Goal: Check status: Check status

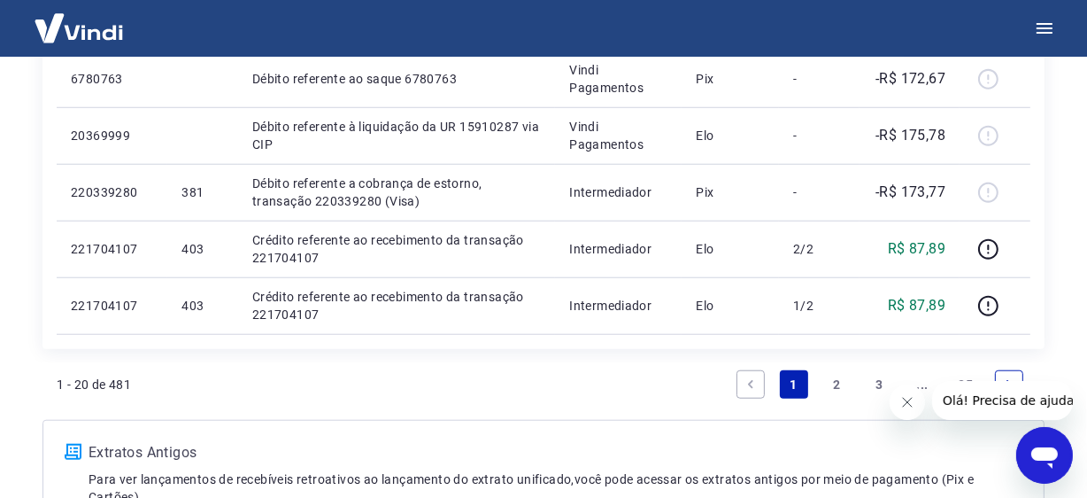
scroll to position [1416, 0]
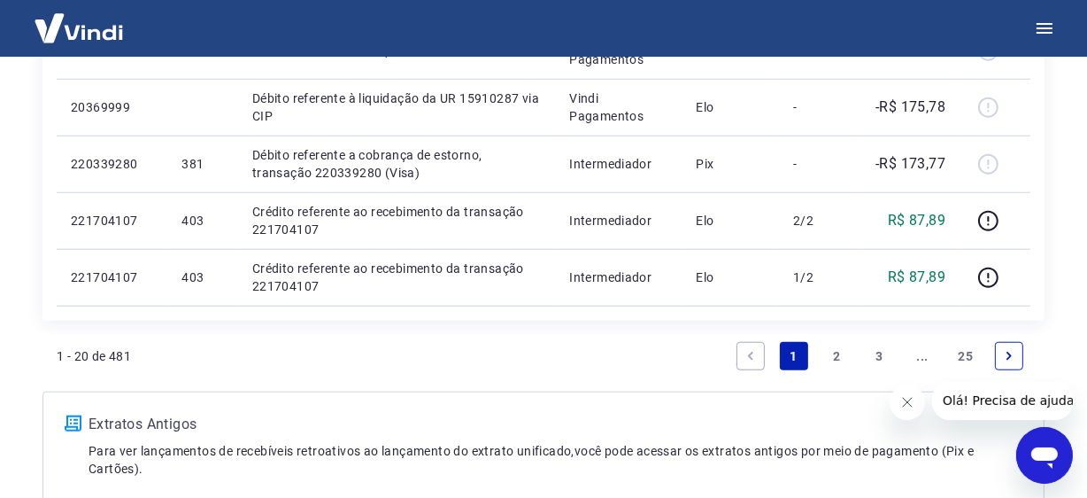
click at [834, 356] on link "2" at bounding box center [836, 356] width 28 height 28
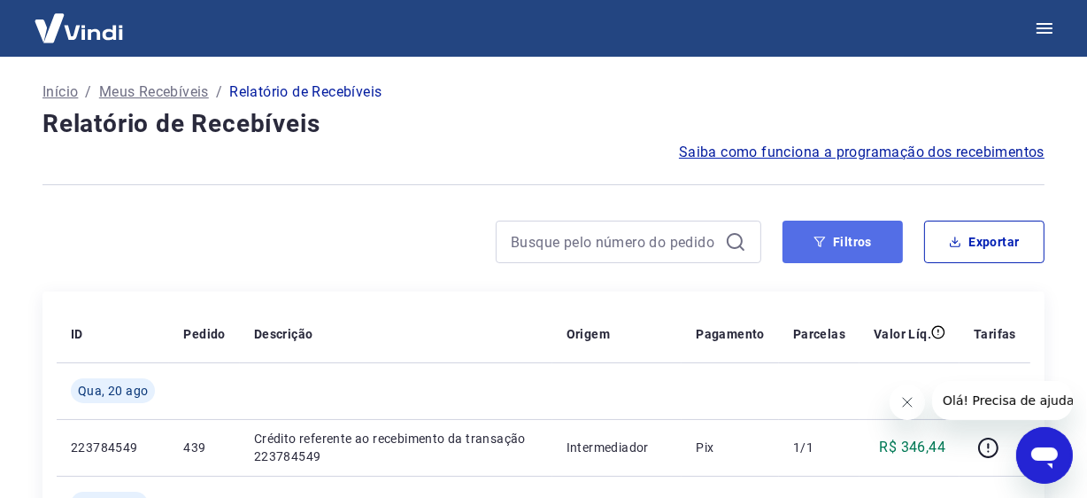
click at [835, 242] on button "Filtros" at bounding box center [843, 241] width 120 height 42
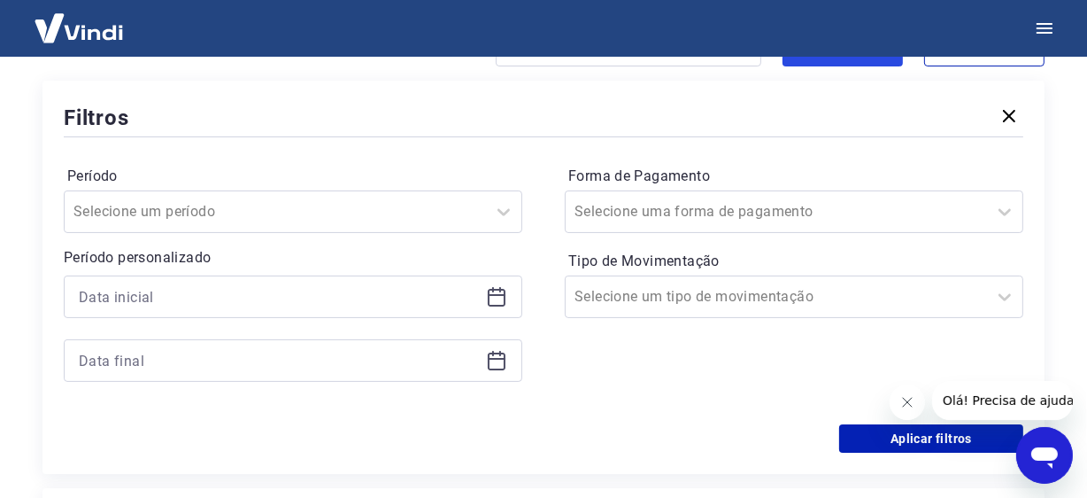
scroll to position [265, 0]
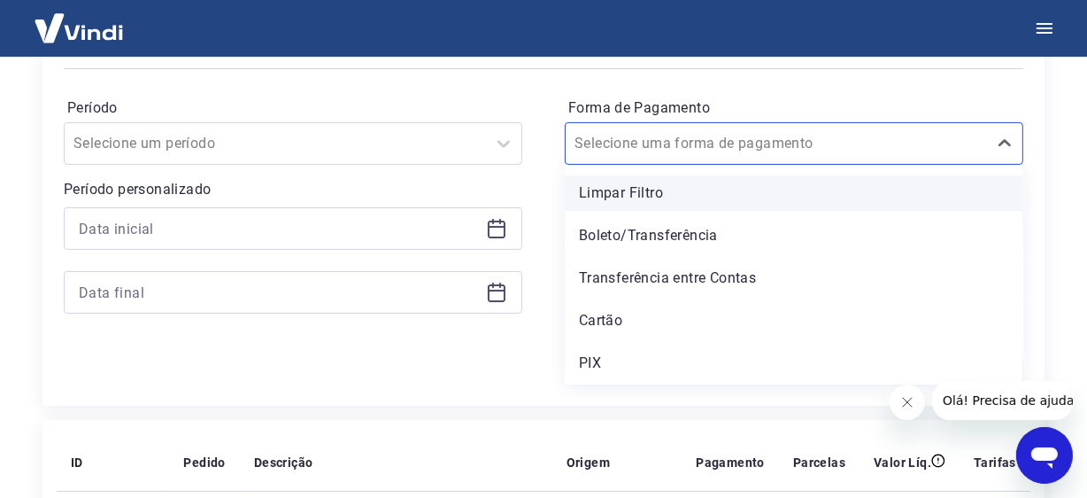
drag, startPoint x: 1011, startPoint y: 141, endPoint x: 868, endPoint y: 175, distance: 146.6
click at [1011, 141] on icon at bounding box center [1004, 143] width 21 height 21
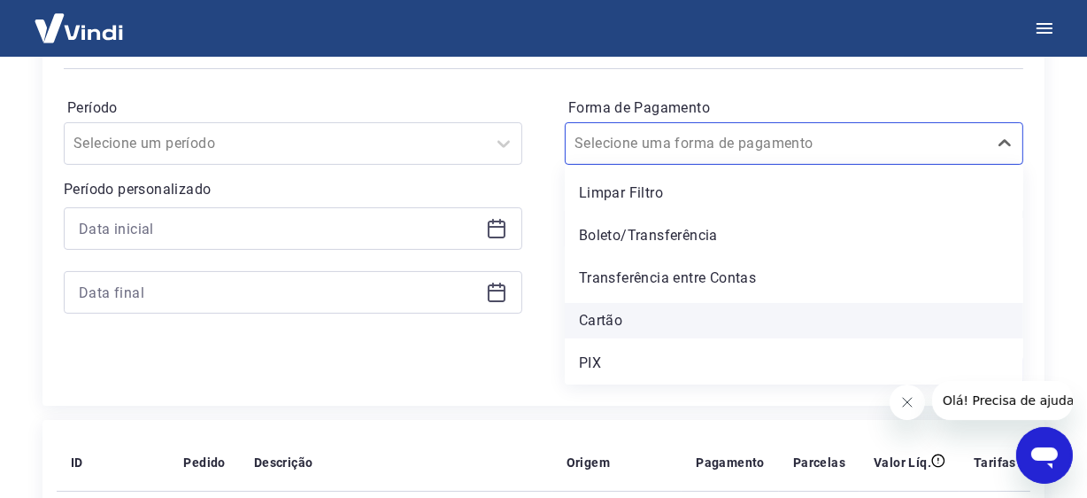
click at [610, 323] on div "Cartão" at bounding box center [794, 320] width 459 height 35
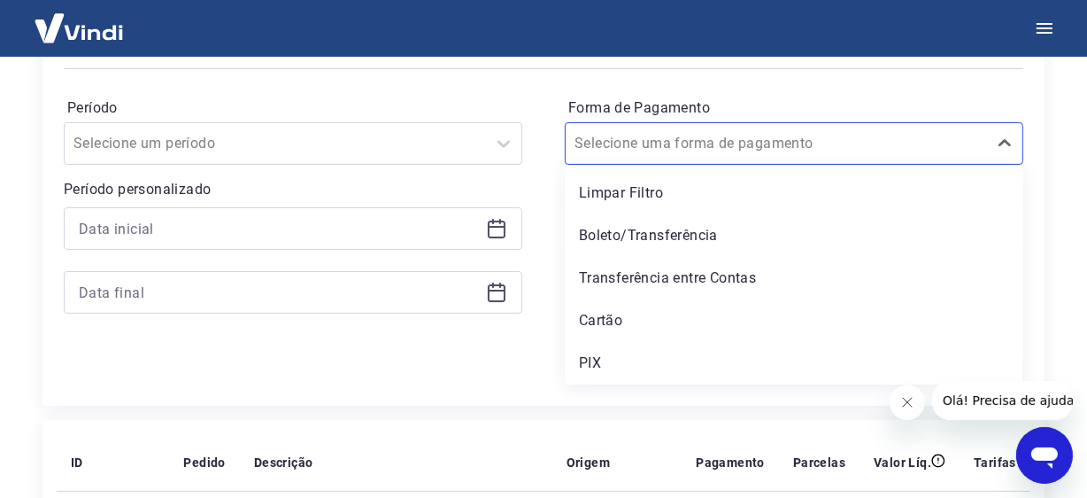
click at [464, 359] on div "Aplicar filtros" at bounding box center [544, 370] width 960 height 28
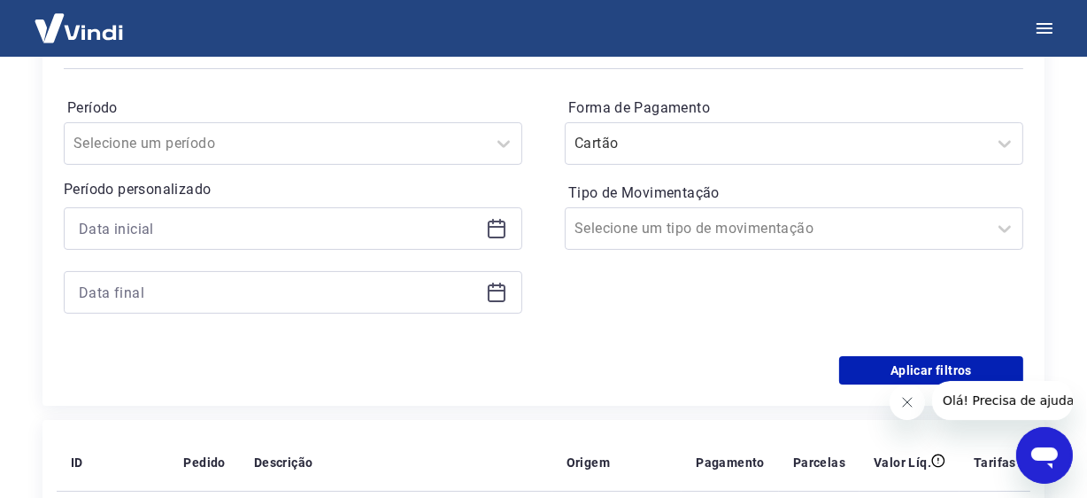
click at [661, 315] on div "Forma de Pagamento Cartão Tipo de Movimentação Selecione um tipo de movimentação" at bounding box center [794, 214] width 459 height 241
click at [921, 371] on button "Aplicar filtros" at bounding box center [931, 370] width 184 height 28
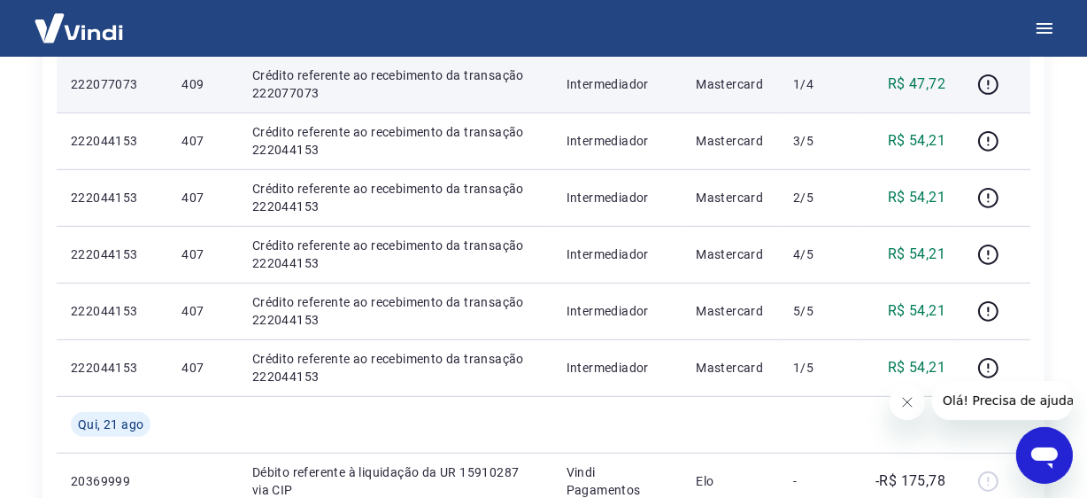
scroll to position [619, 0]
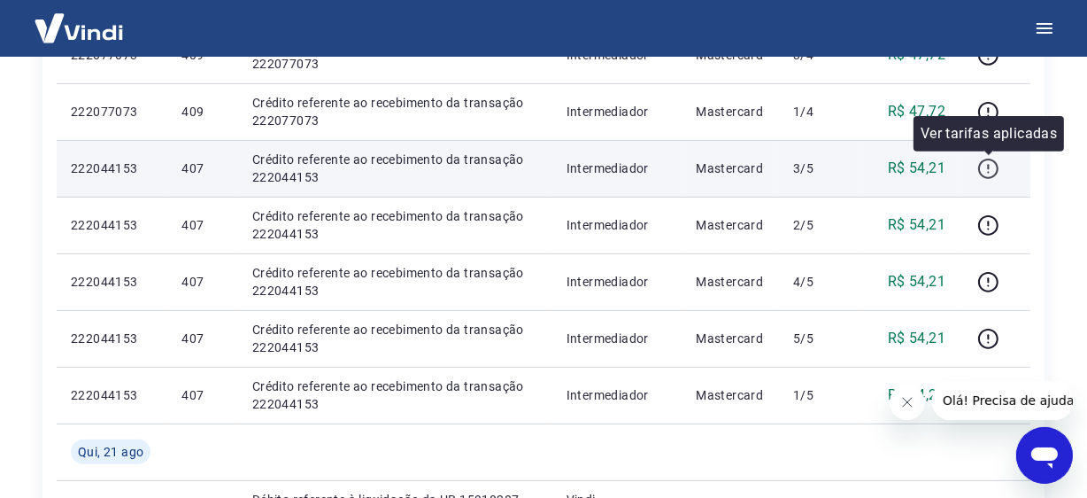
click at [991, 161] on icon "button" at bounding box center [988, 169] width 22 height 22
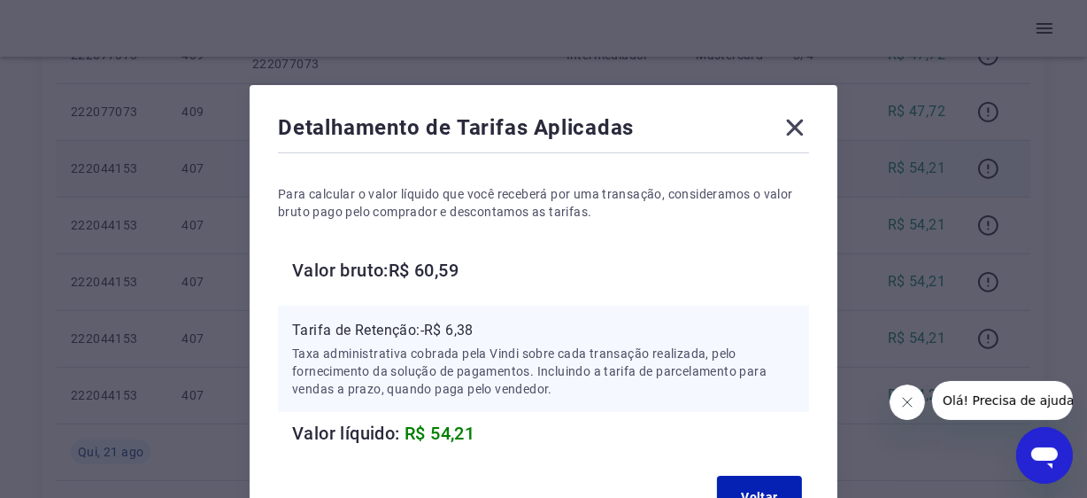
click at [802, 118] on icon at bounding box center [795, 127] width 28 height 28
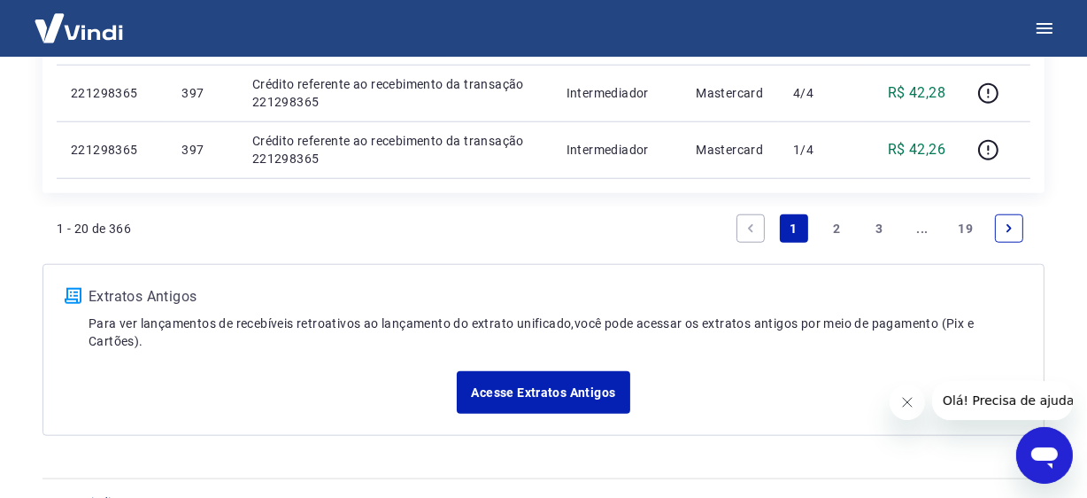
scroll to position [1577, 0]
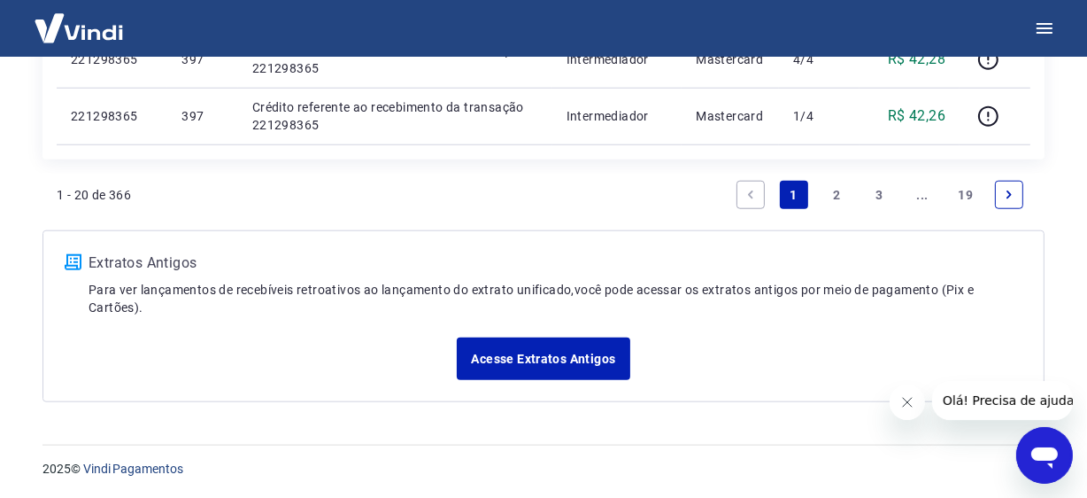
click at [792, 197] on link "1" at bounding box center [794, 195] width 28 height 28
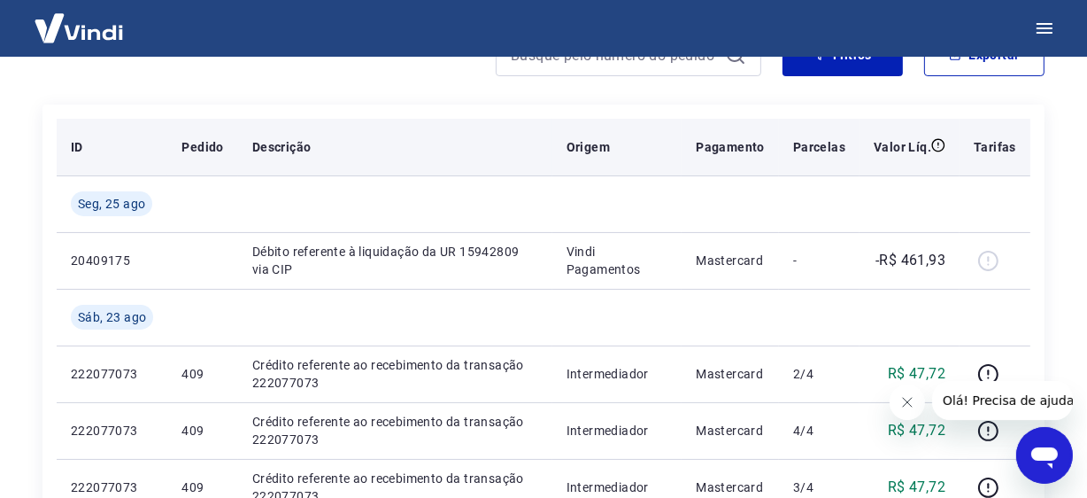
scroll to position [0, 0]
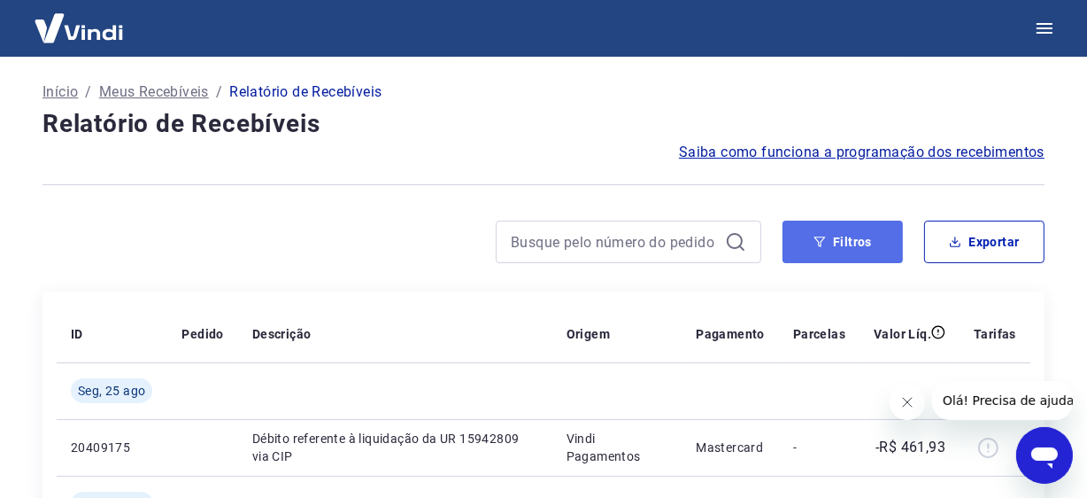
click at [837, 239] on button "Filtros" at bounding box center [843, 241] width 120 height 42
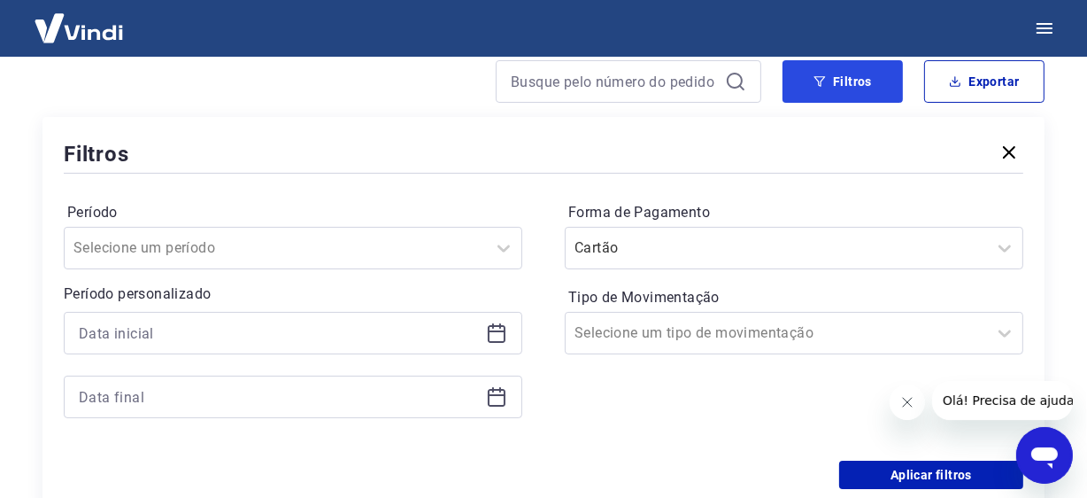
scroll to position [177, 0]
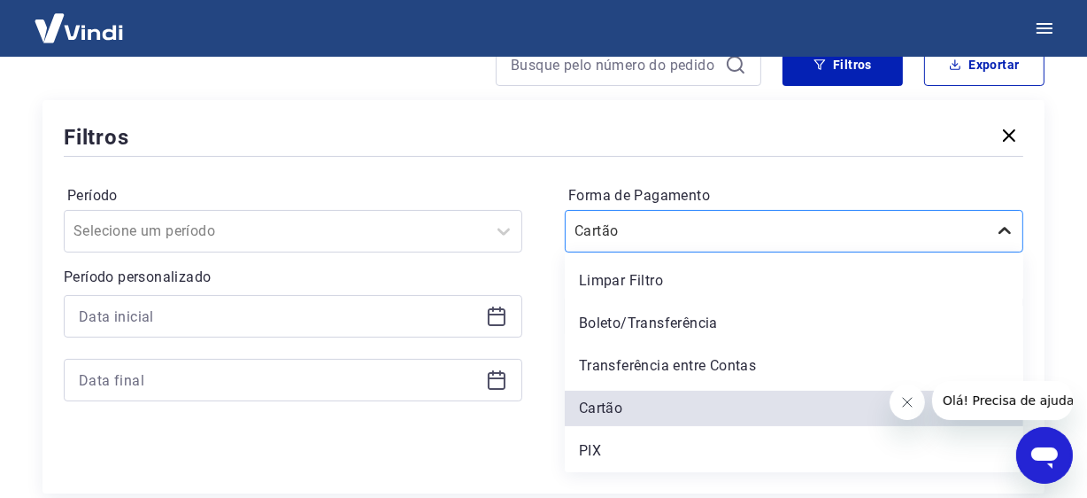
click at [1015, 223] on div at bounding box center [1004, 230] width 35 height 35
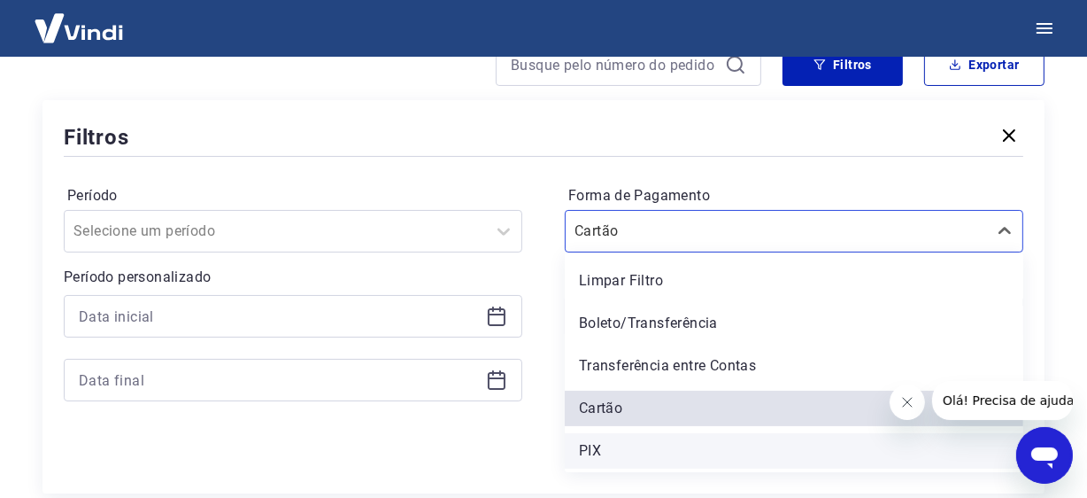
click at [617, 436] on div "PIX" at bounding box center [794, 450] width 459 height 35
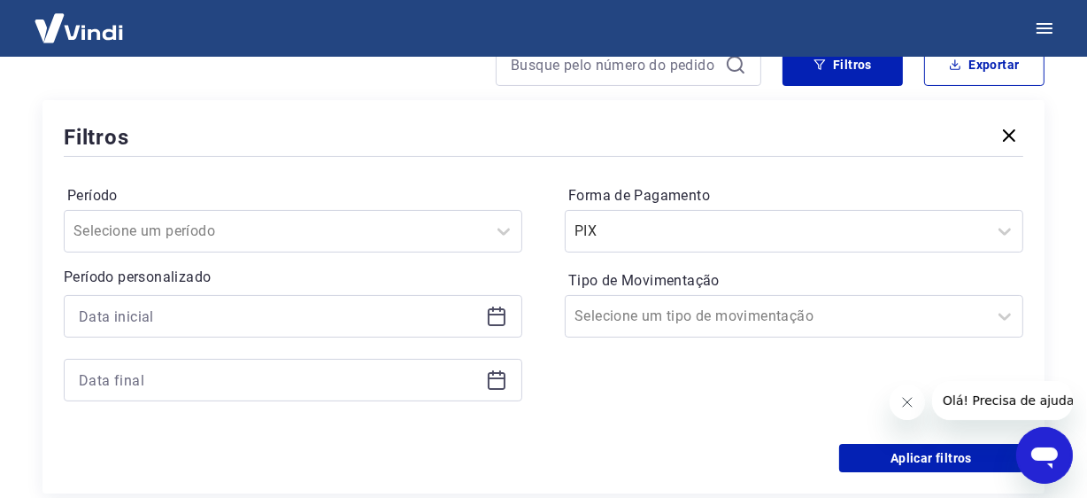
click at [597, 451] on div "Aplicar filtros" at bounding box center [544, 458] width 960 height 28
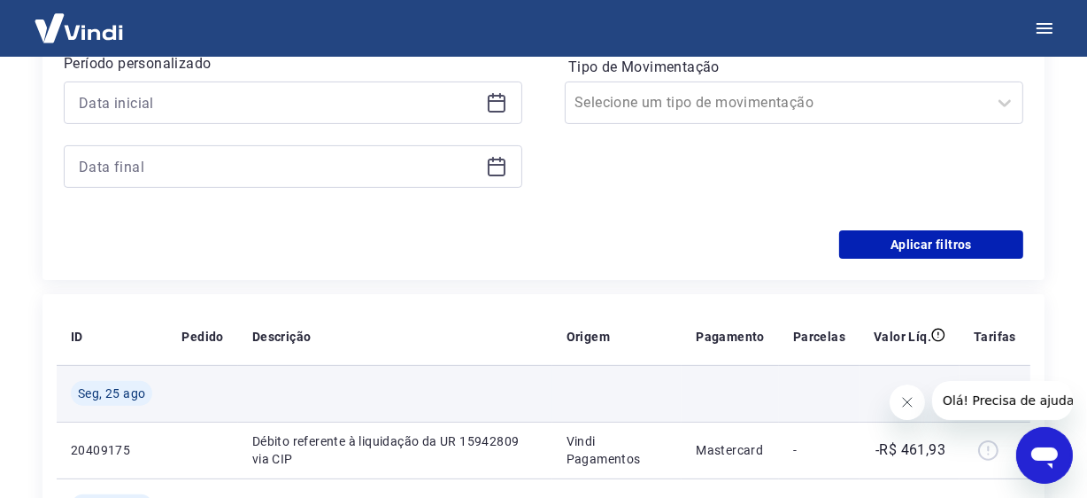
scroll to position [442, 0]
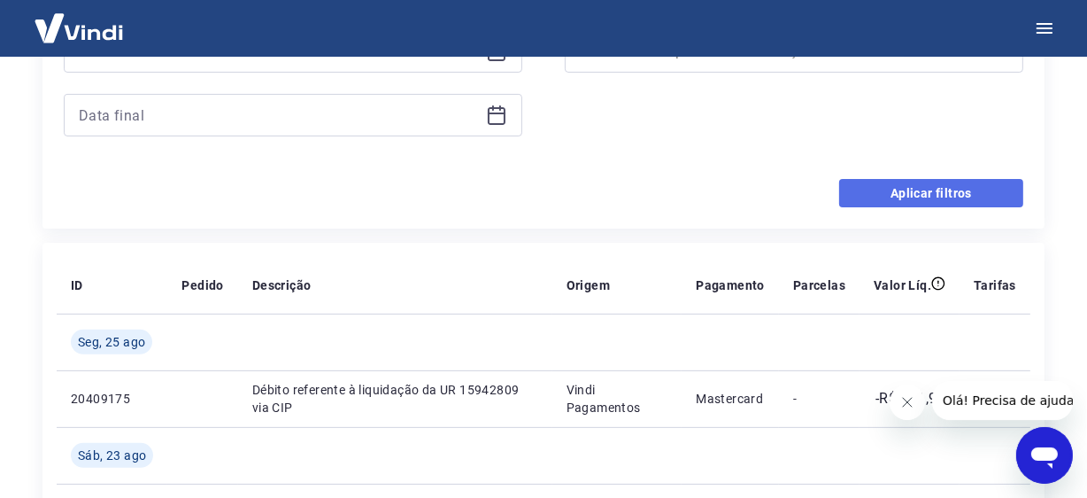
click at [953, 190] on button "Aplicar filtros" at bounding box center [931, 193] width 184 height 28
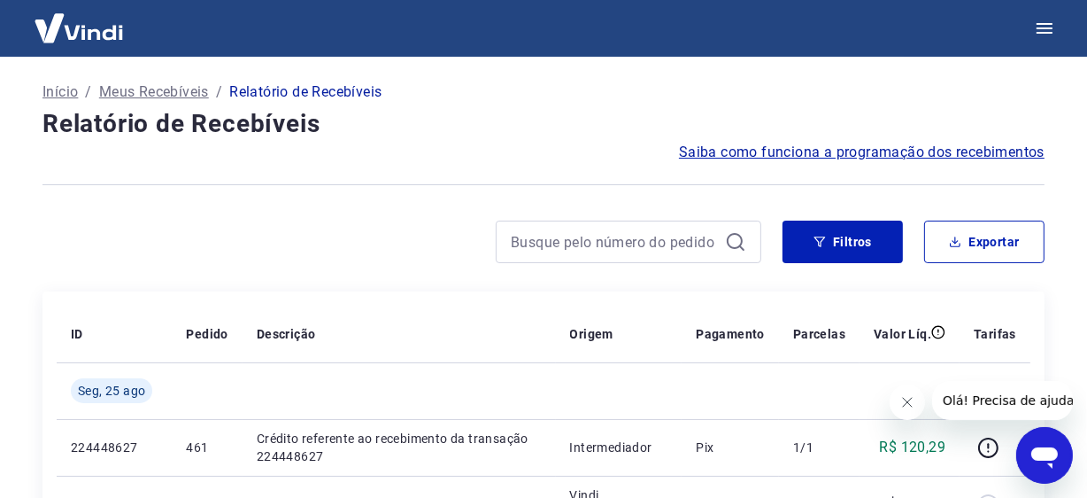
click at [89, 28] on img at bounding box center [78, 28] width 115 height 54
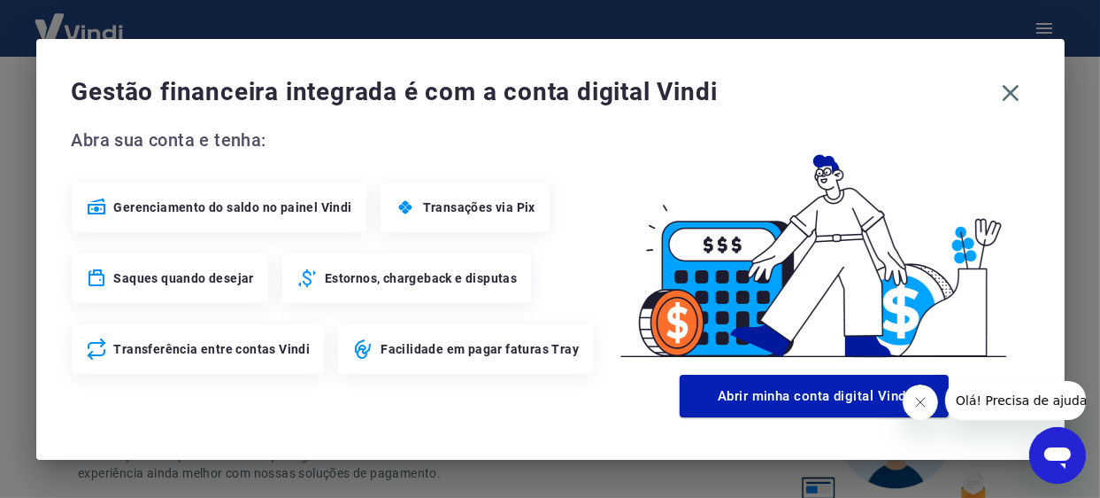
click at [605, 11] on div "Gestão financeira integrada é com a conta digital Vindi Abra sua conta e tenha:…" at bounding box center [550, 249] width 1100 height 498
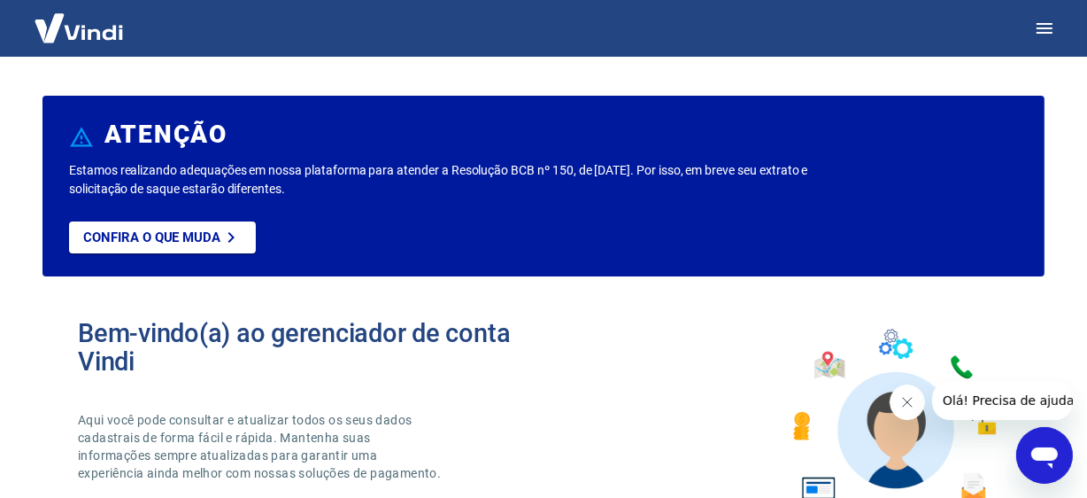
click at [50, 24] on img at bounding box center [78, 28] width 115 height 54
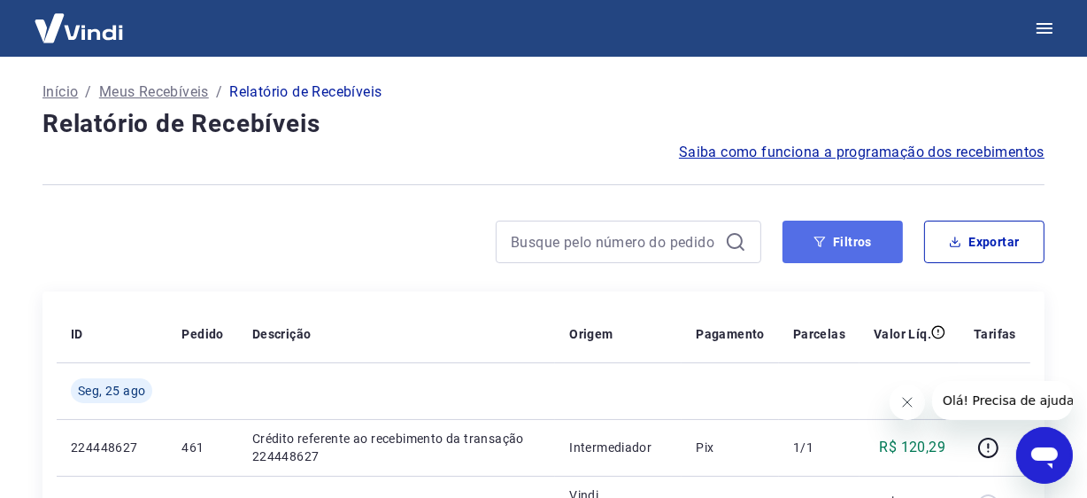
click at [846, 251] on button "Filtros" at bounding box center [843, 241] width 120 height 42
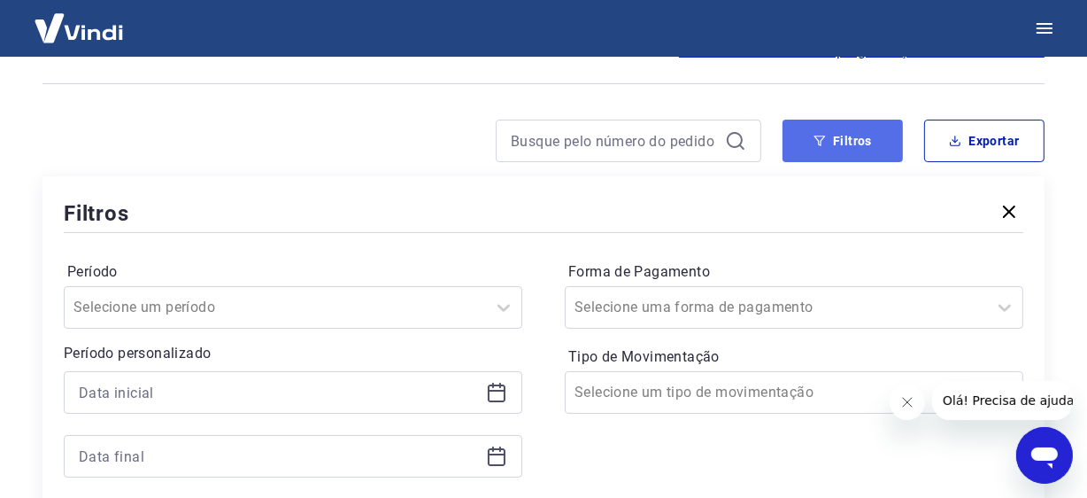
scroll to position [265, 0]
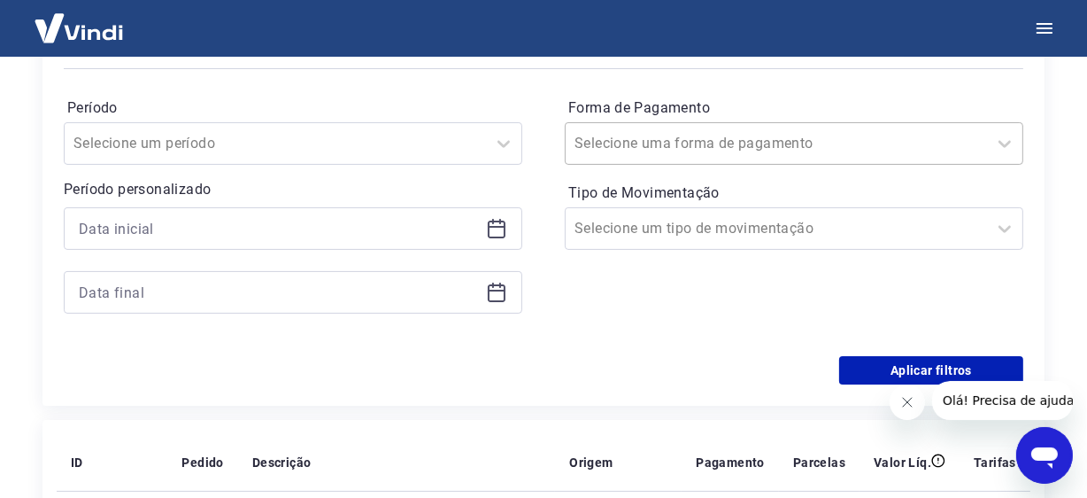
drag, startPoint x: 1009, startPoint y: 145, endPoint x: 958, endPoint y: 158, distance: 52.8
click at [1007, 145] on icon at bounding box center [1004, 143] width 21 height 21
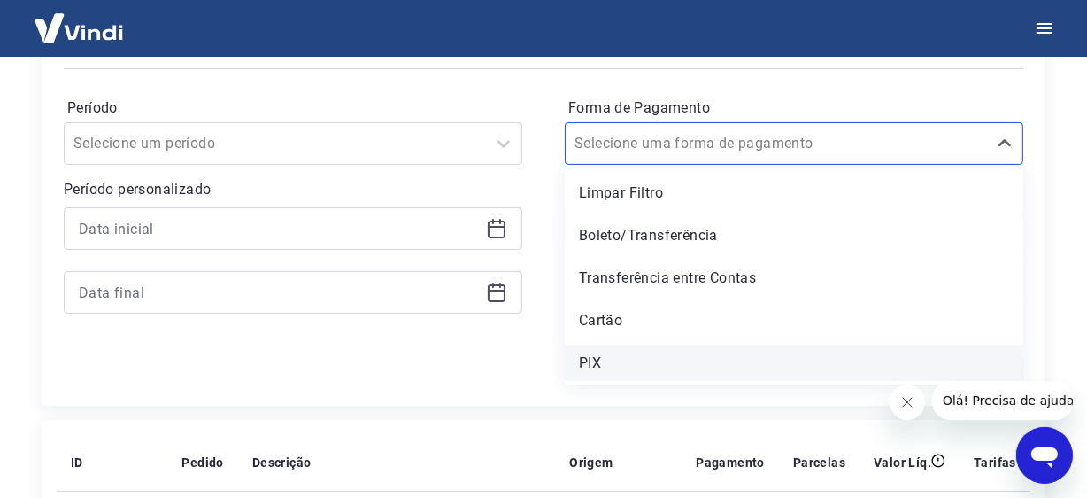
click at [623, 373] on div "PIX" at bounding box center [794, 362] width 459 height 35
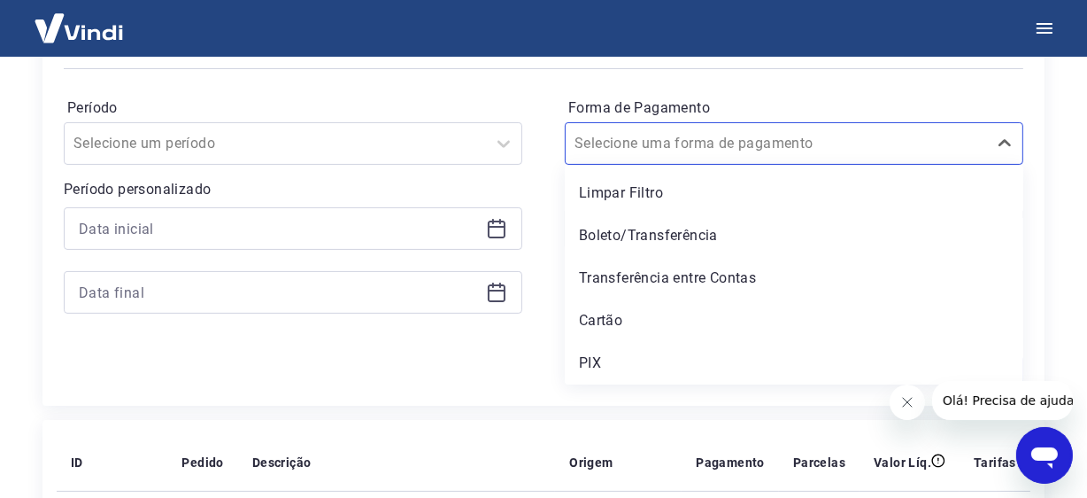
click at [598, 361] on div "Aplicar filtros" at bounding box center [544, 370] width 960 height 28
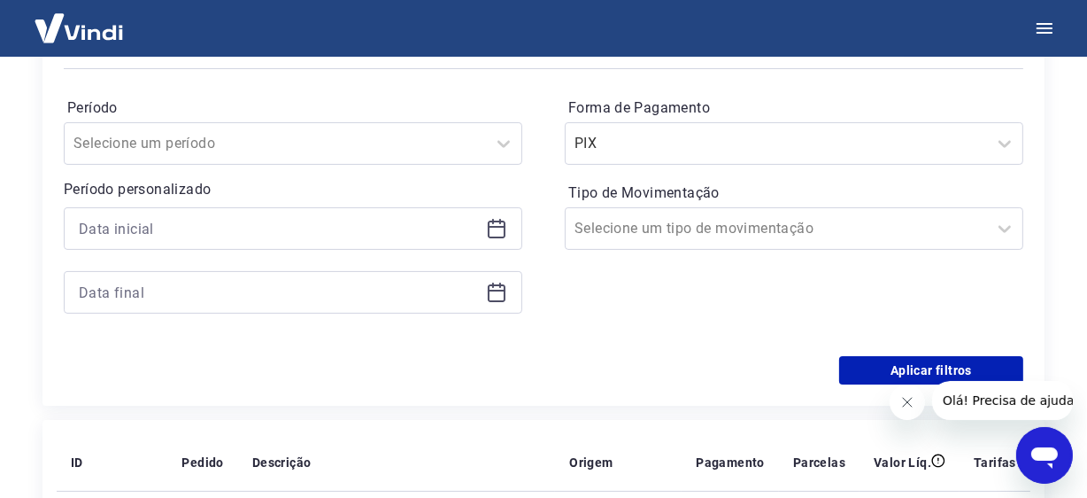
click at [522, 349] on div "Período Selecione um período Período personalizado Forma de Pagamento PIX Tipo …" at bounding box center [544, 214] width 960 height 283
click at [943, 366] on button "Aplicar filtros" at bounding box center [931, 370] width 184 height 28
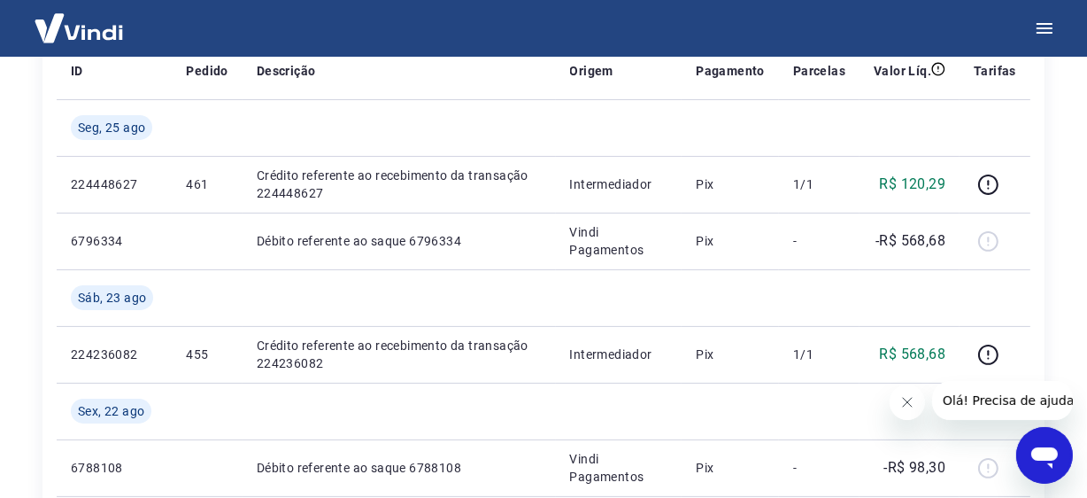
scroll to position [442, 0]
